Goal: Navigation & Orientation: Find specific page/section

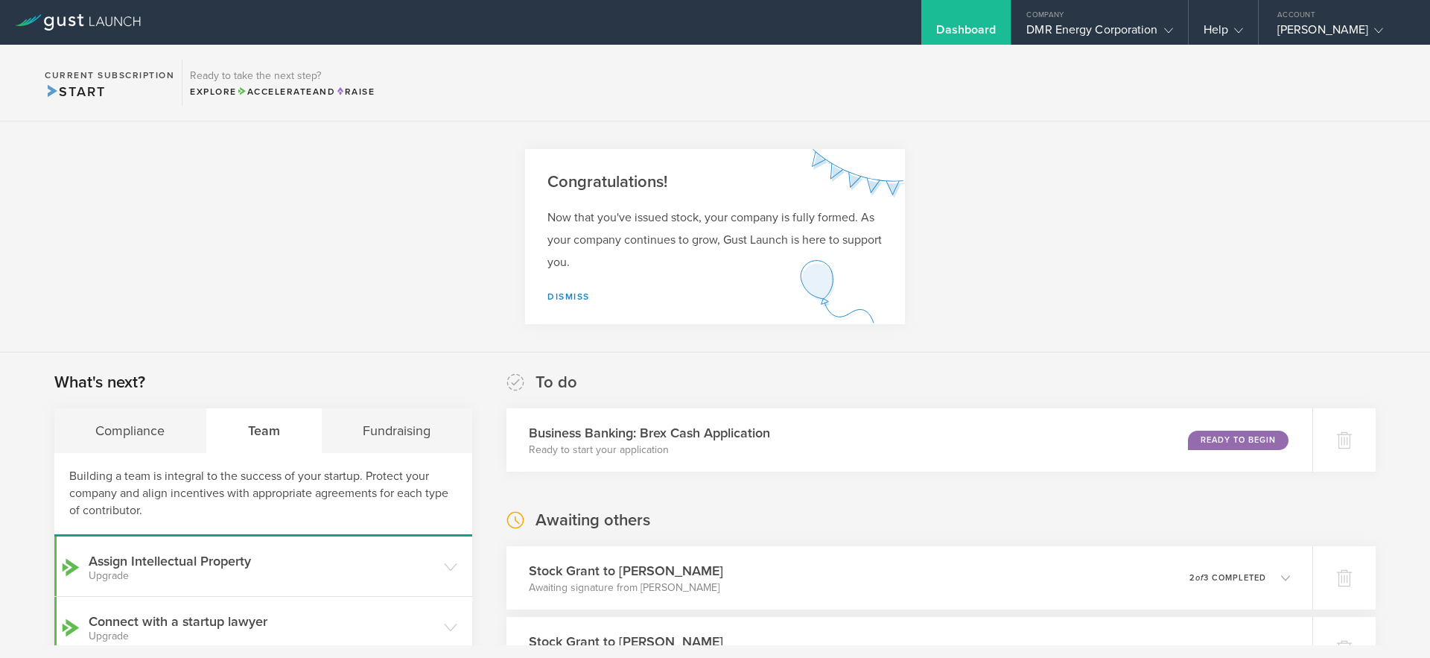
scroll to position [183, 0]
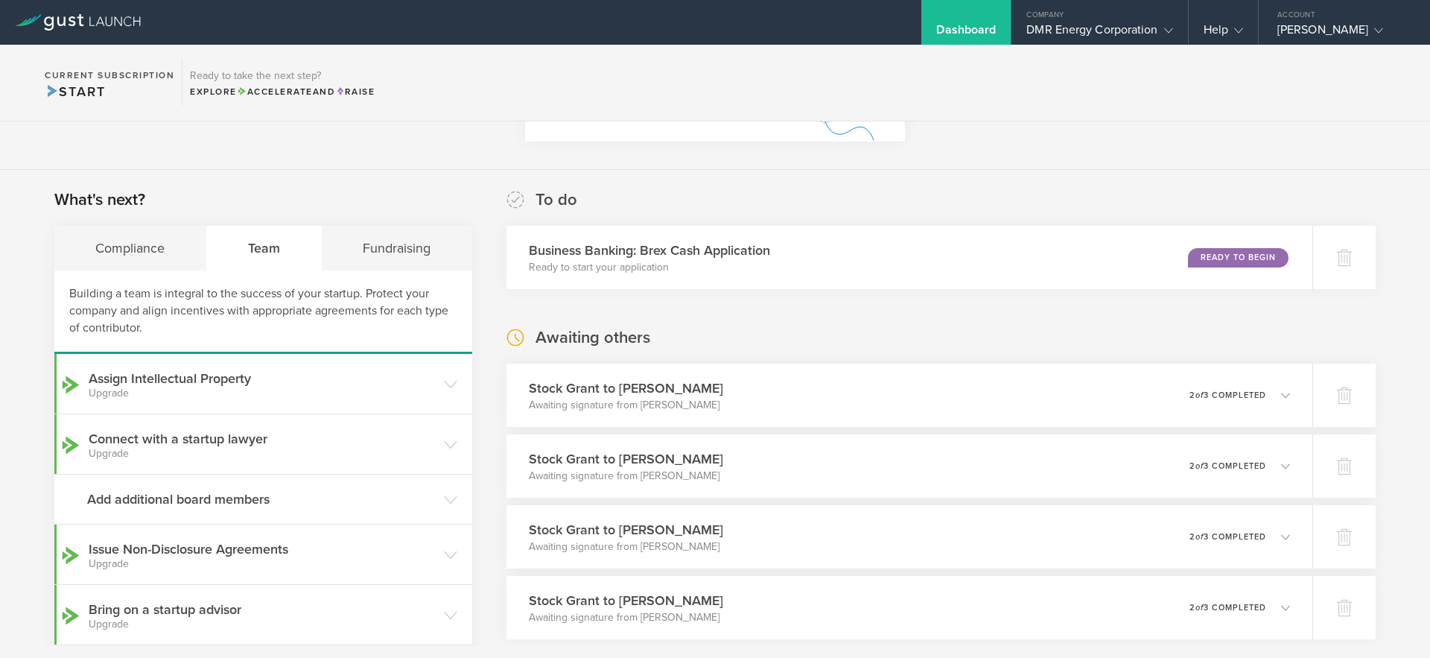
click at [1049, 110] on section "Current Subscription Start Ready to take the next step? Explore Accelerate and …" at bounding box center [715, 83] width 1430 height 77
click at [916, 183] on div "What's next? Compliance Team Fundraising Building a team is integral to the suc…" at bounding box center [715, 639] width 1430 height 938
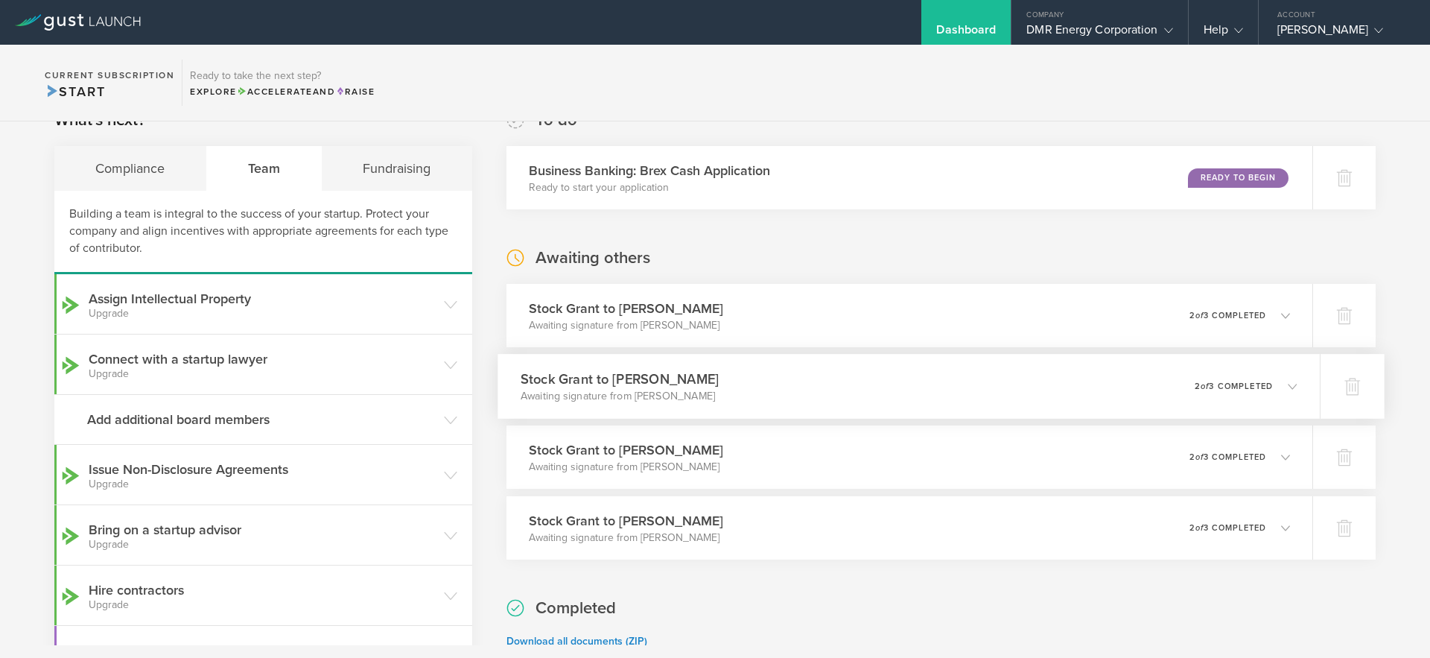
scroll to position [0, 0]
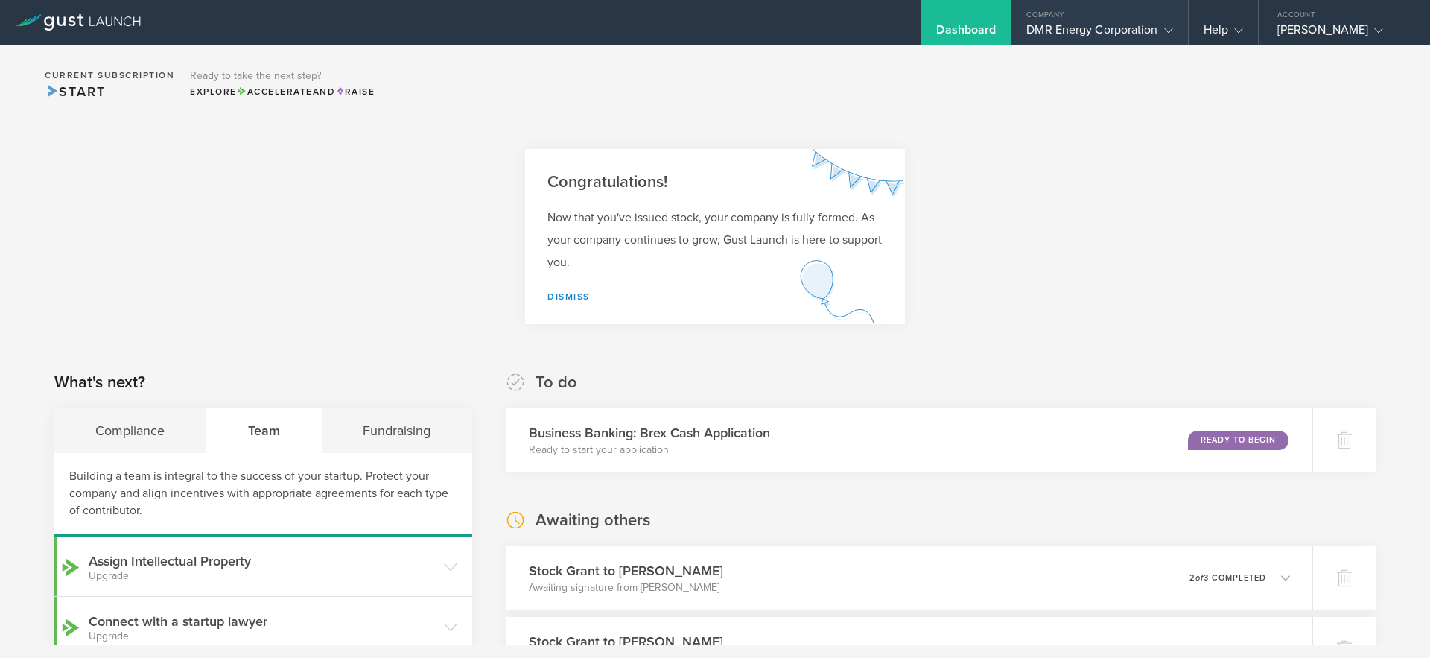
click at [1109, 33] on div "DMR Energy Corporation" at bounding box center [1100, 33] width 146 height 22
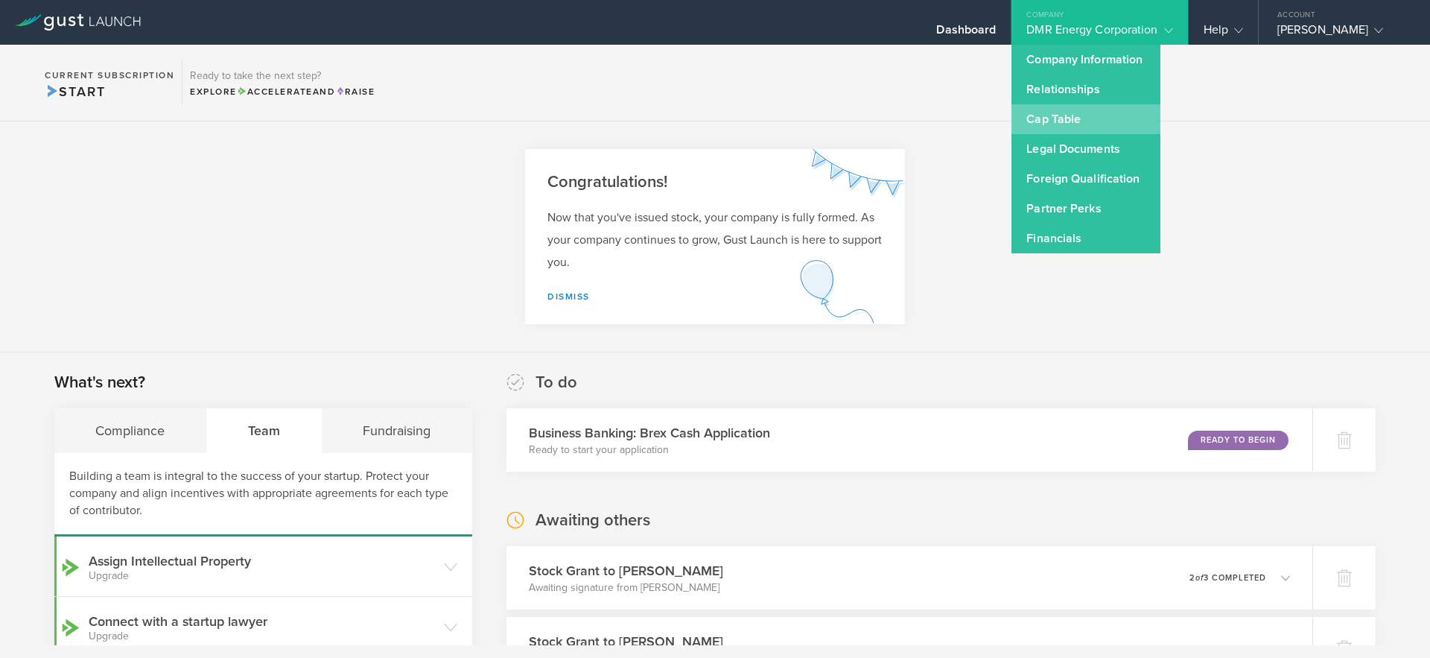
click at [1066, 122] on link "Cap Table" at bounding box center [1086, 119] width 149 height 30
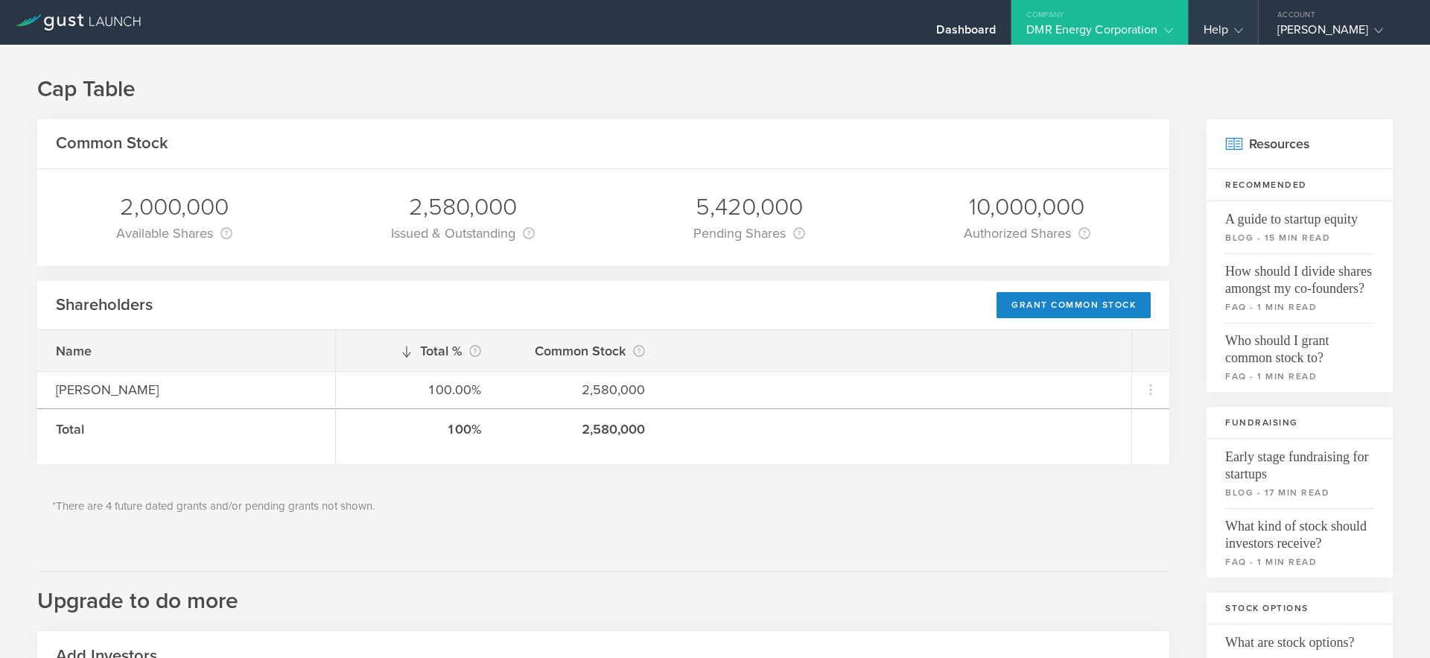
click at [1221, 30] on div "Help" at bounding box center [1223, 33] width 39 height 22
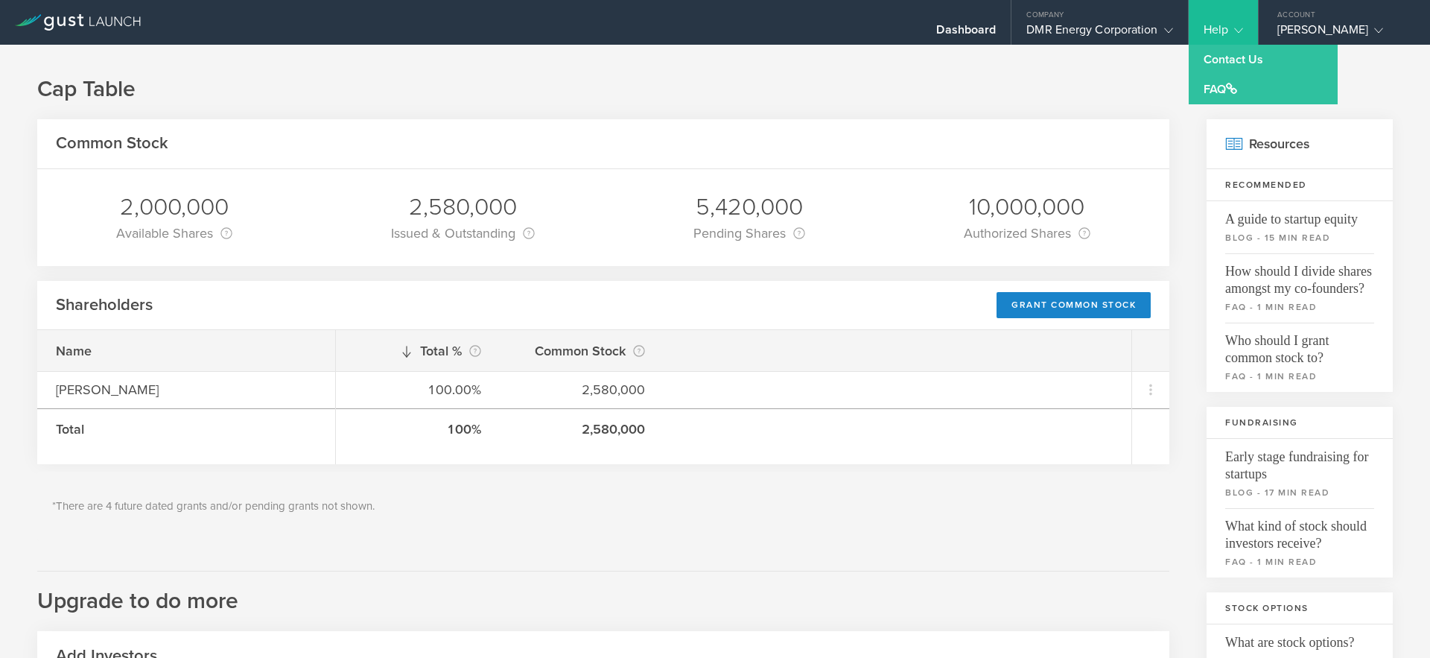
click at [1036, 112] on div "Cap Table Common Stock 2,000,000 Available Shares This is the number of shares …" at bounding box center [715, 553] width 1430 height 1017
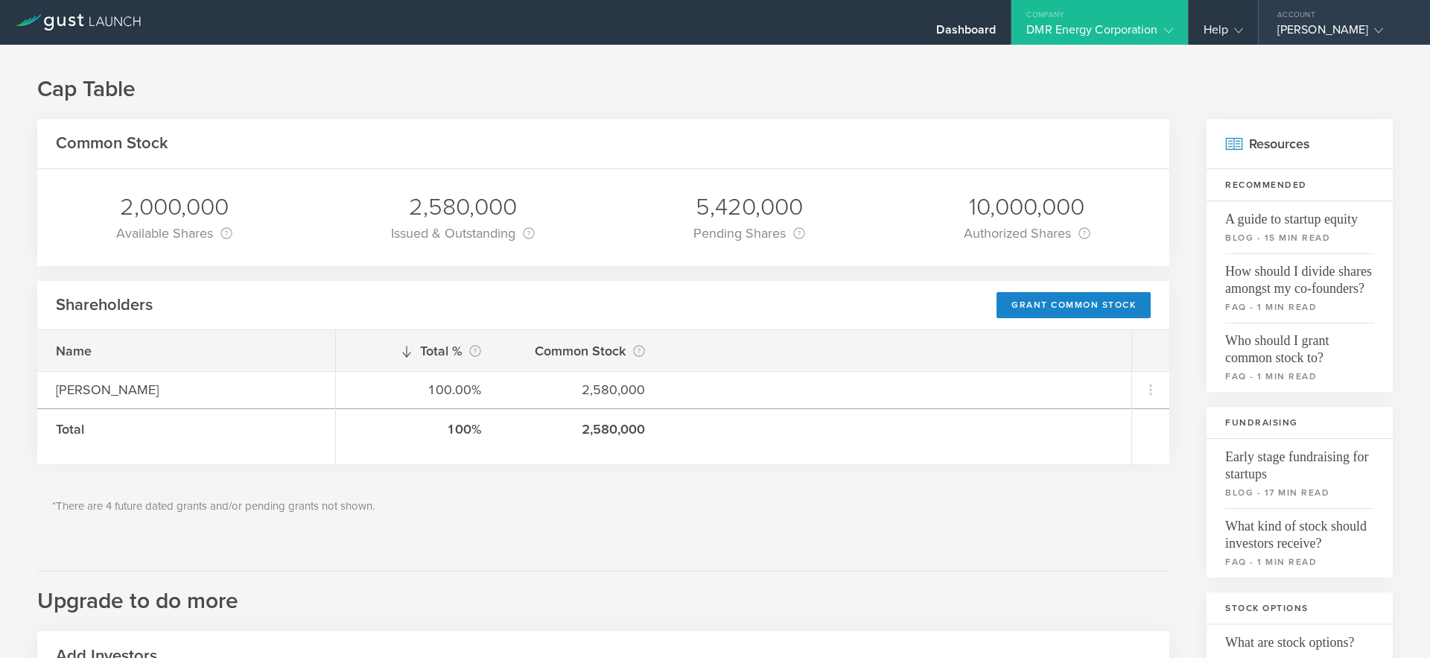
click at [1310, 33] on div "Malcolm Goodwin" at bounding box center [1341, 33] width 127 height 22
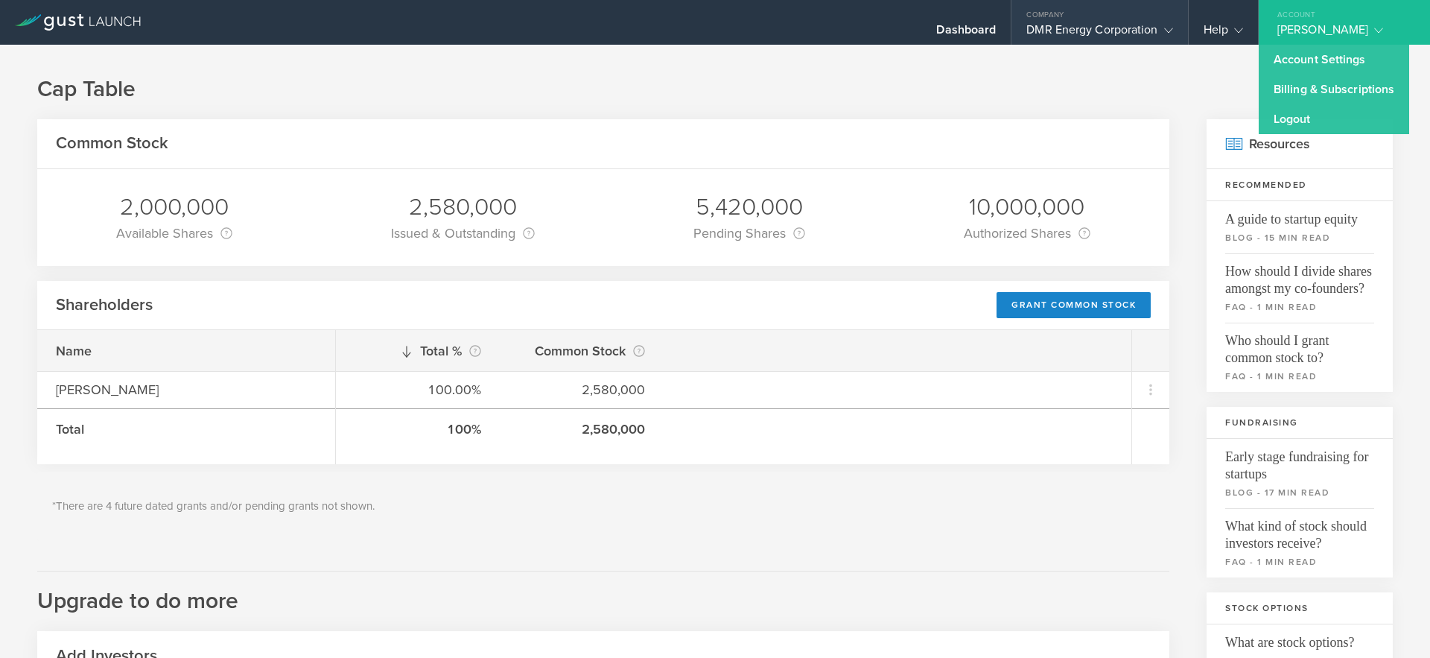
click at [1071, 34] on div "DMR Energy Corporation" at bounding box center [1100, 33] width 146 height 22
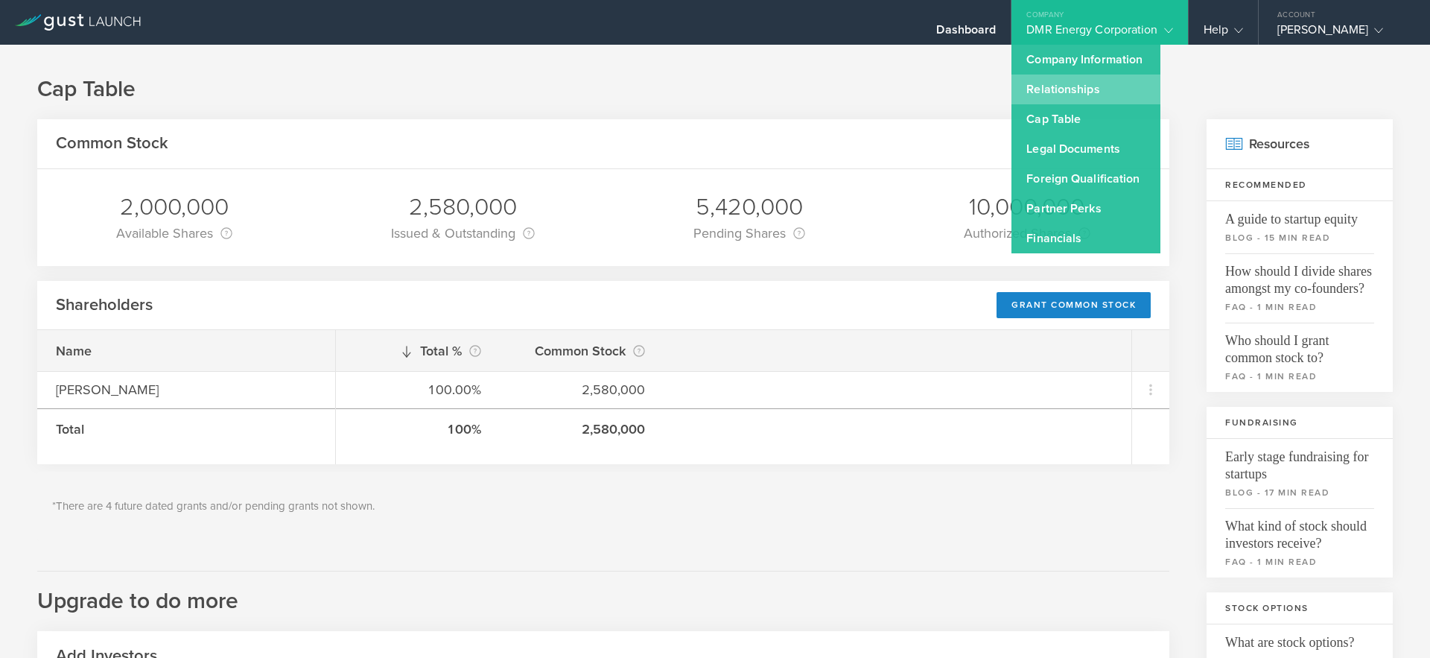
click at [1057, 86] on link "Relationships" at bounding box center [1086, 90] width 149 height 30
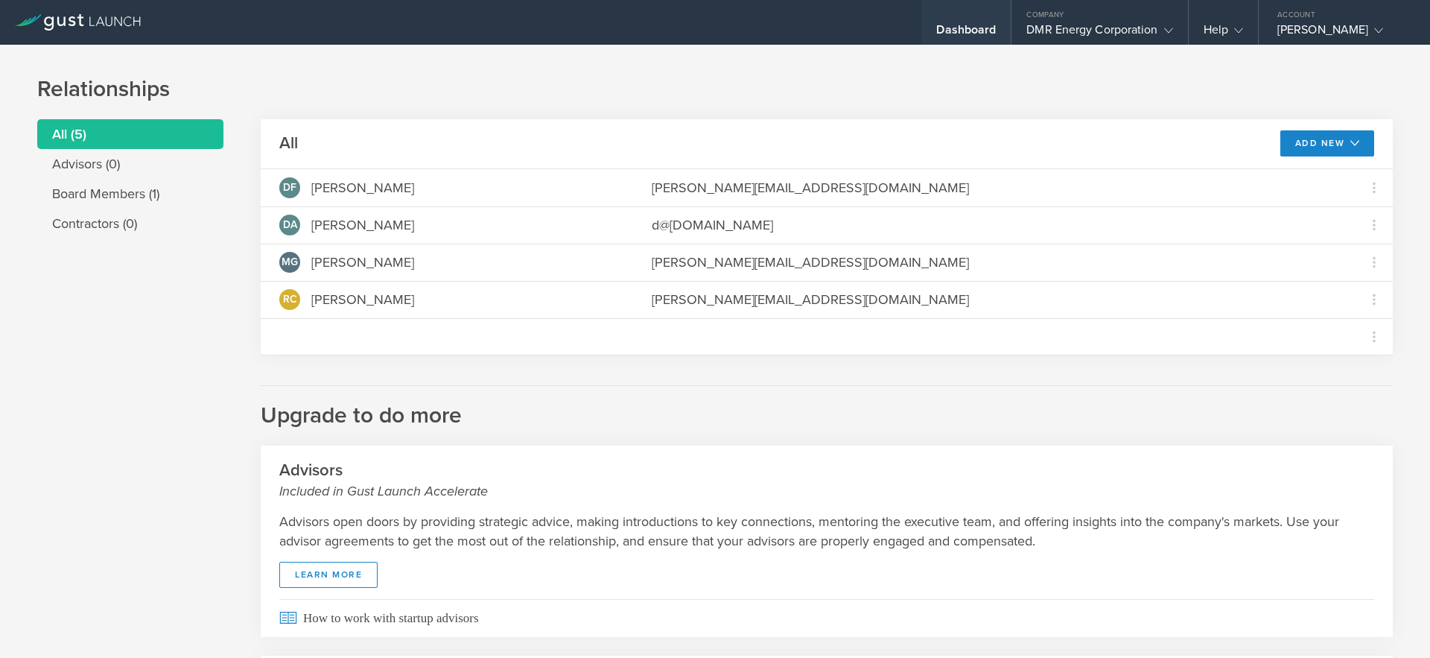
click at [981, 28] on div "Dashboard" at bounding box center [966, 33] width 60 height 22
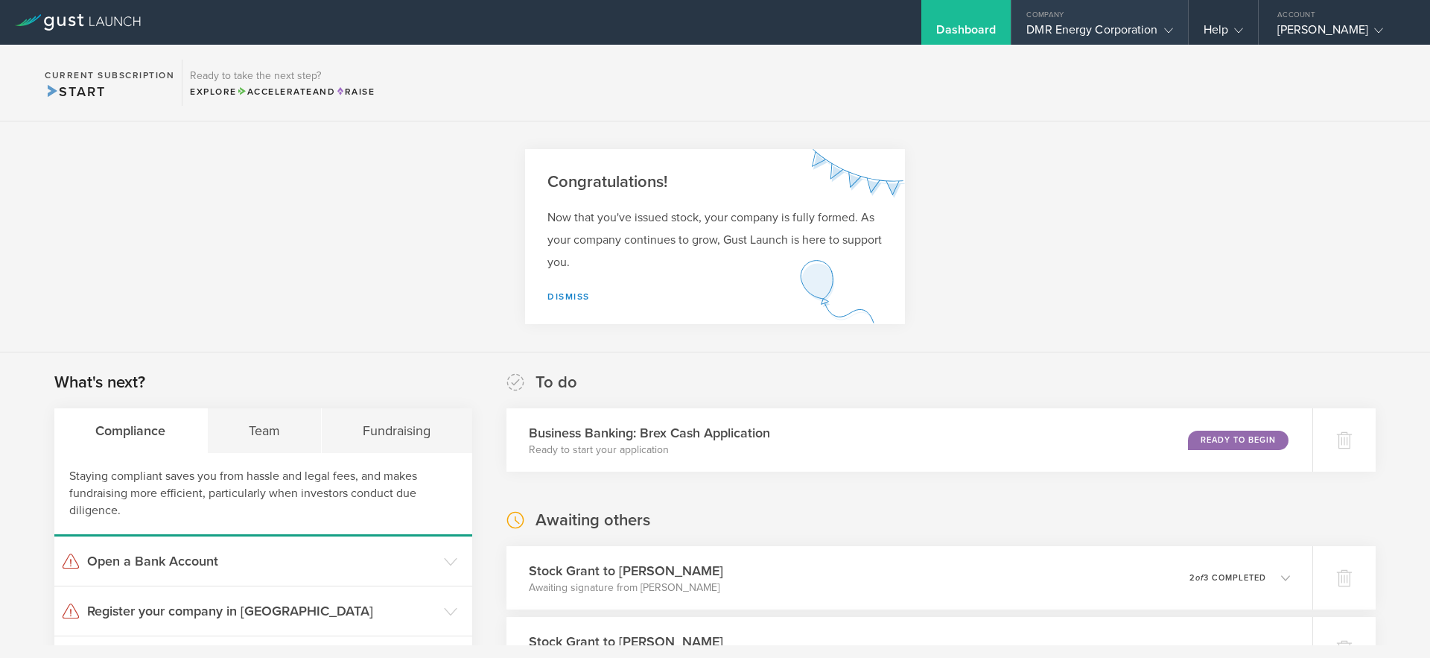
click at [1083, 24] on div "DMR Energy Corporation" at bounding box center [1100, 33] width 146 height 22
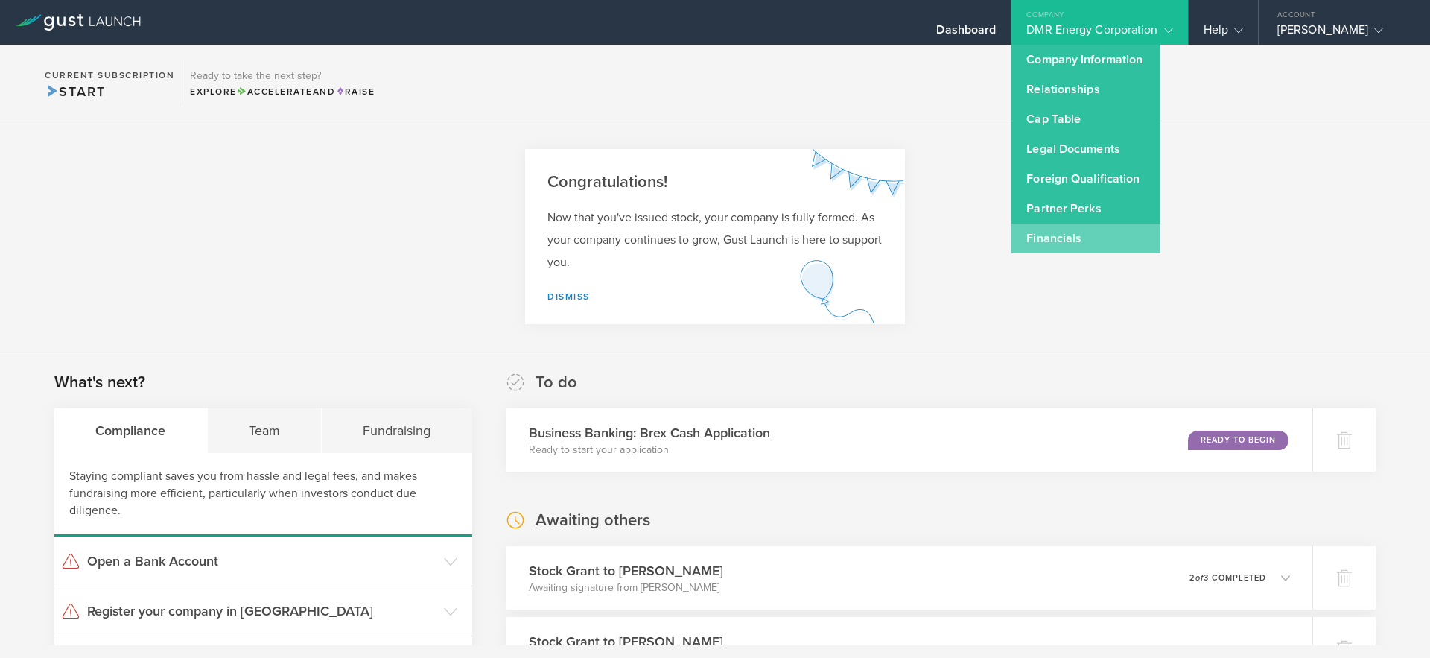
click at [1041, 237] on link "Financials" at bounding box center [1086, 239] width 149 height 30
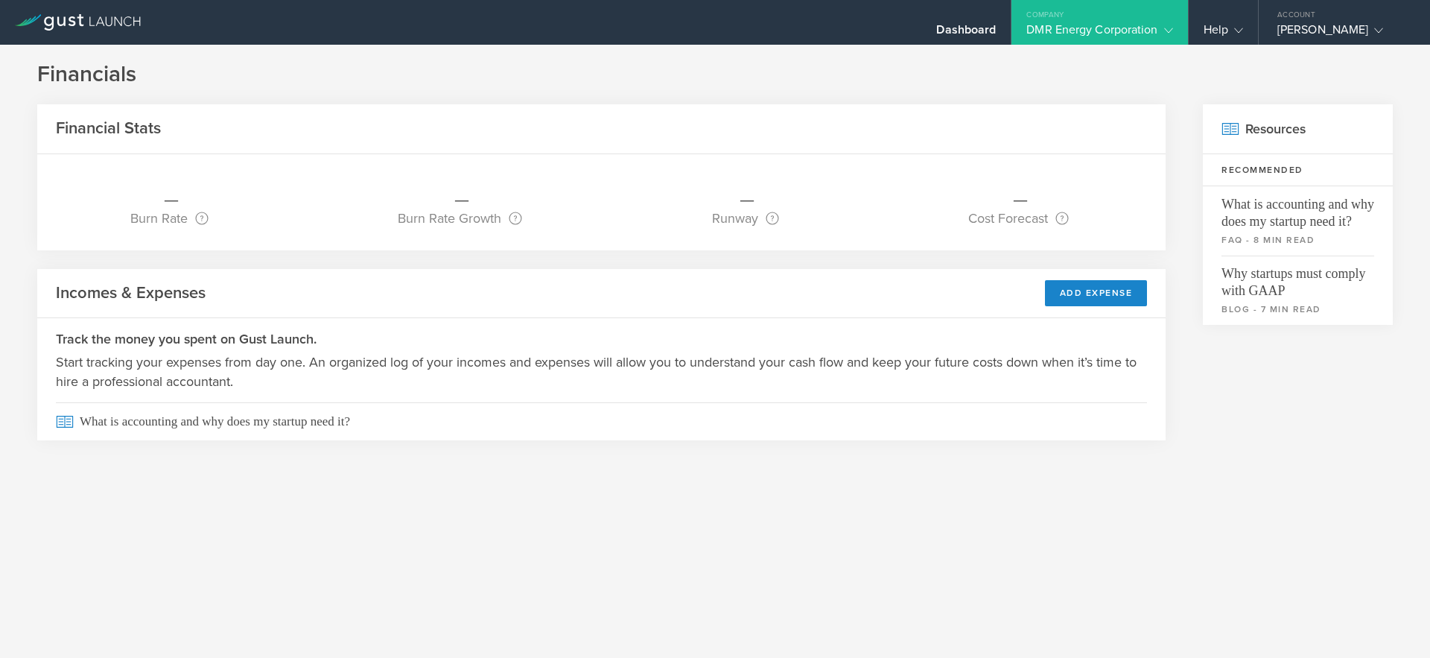
click at [1085, 39] on div "DMR Energy Corporation" at bounding box center [1100, 33] width 146 height 22
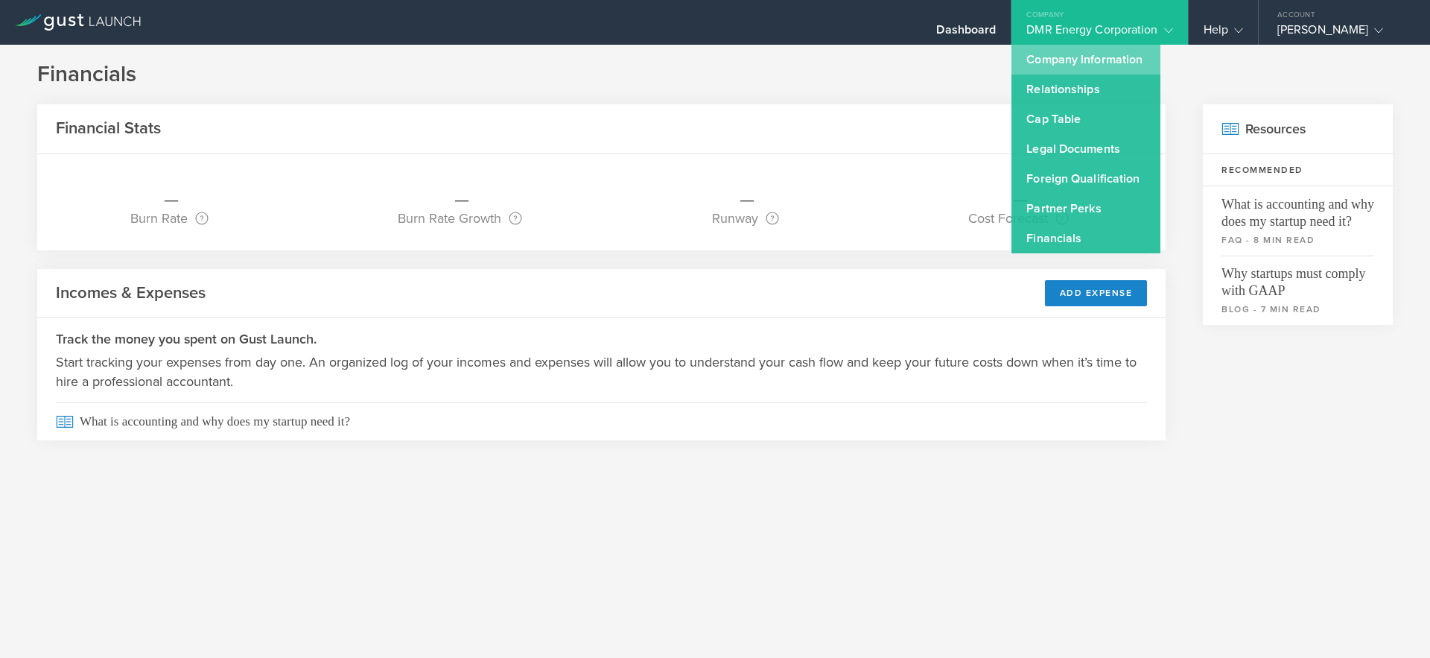
click at [1077, 63] on link "Company Information" at bounding box center [1086, 60] width 149 height 30
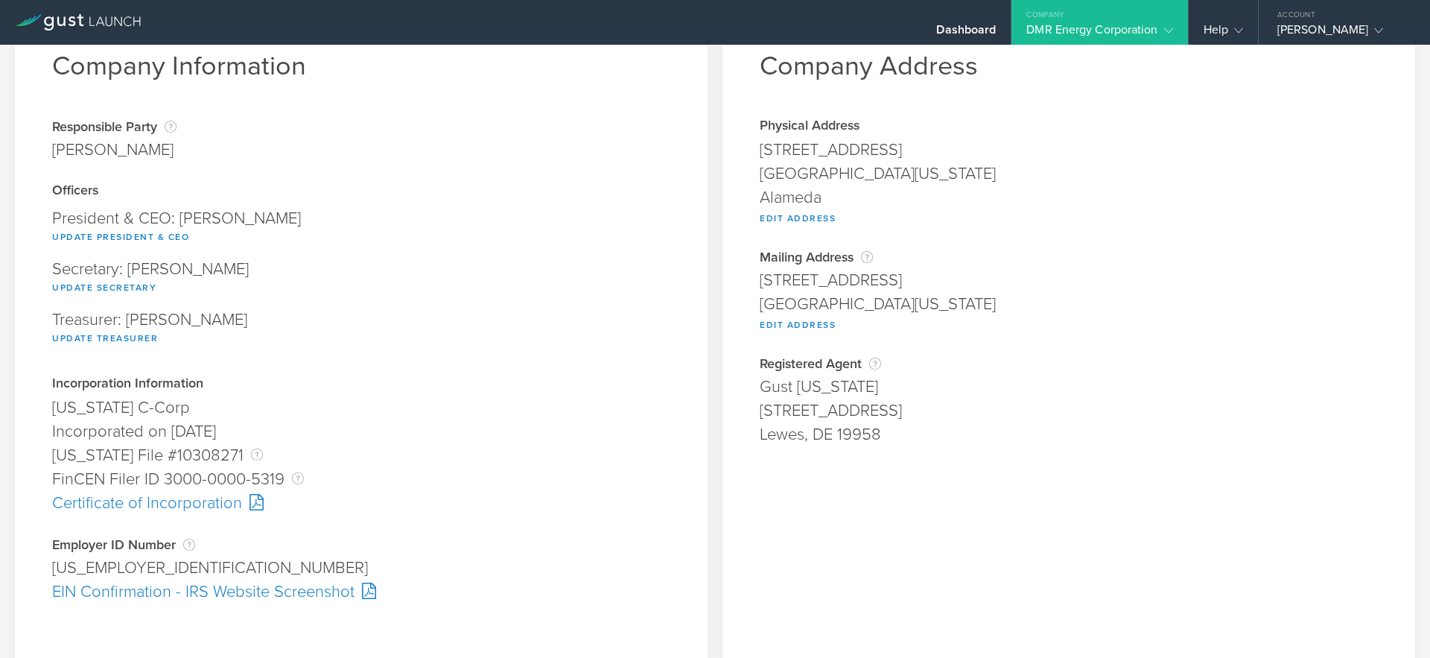
scroll to position [56, 0]
